Goal: Task Accomplishment & Management: Manage account settings

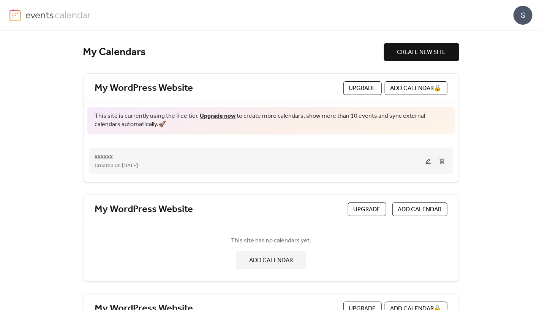
click at [96, 156] on span "xxxxxx" at bounding box center [104, 156] width 18 height 9
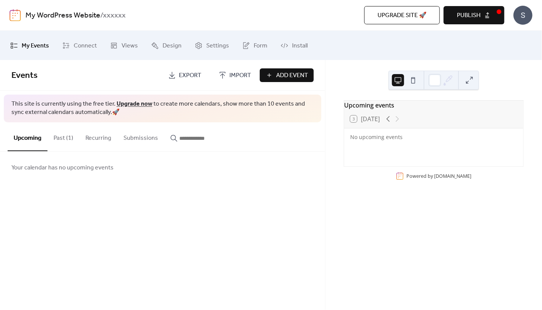
click at [64, 133] on button "Past (1)" at bounding box center [64, 136] width 32 height 28
click at [35, 139] on button "Upcoming" at bounding box center [28, 136] width 40 height 28
